Goal: Task Accomplishment & Management: Manage account settings

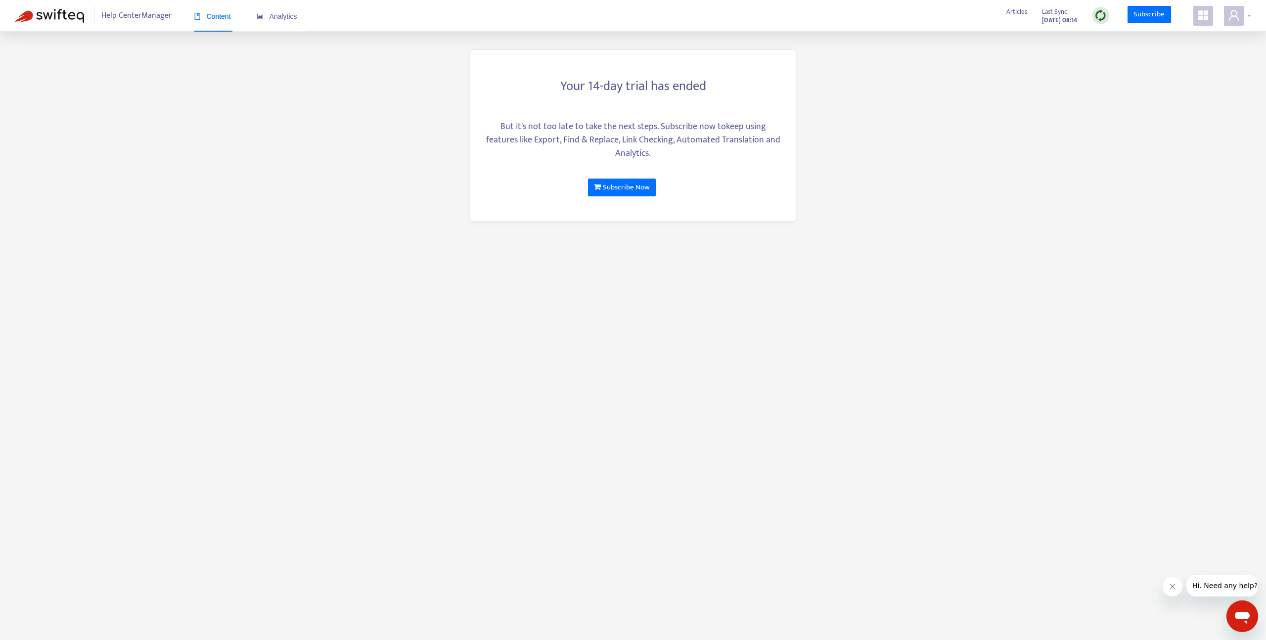
click at [1239, 18] on icon "user" at bounding box center [1234, 15] width 12 height 12
click at [1190, 168] on link "Logout" at bounding box center [1174, 173] width 32 height 11
